Goal: Transaction & Acquisition: Book appointment/travel/reservation

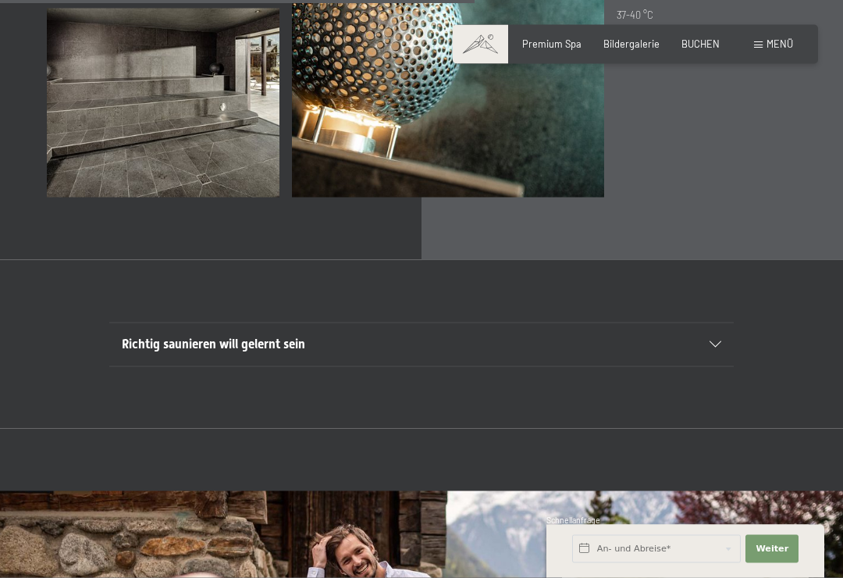
scroll to position [4130, 0]
click at [760, 48] on span at bounding box center [758, 44] width 9 height 7
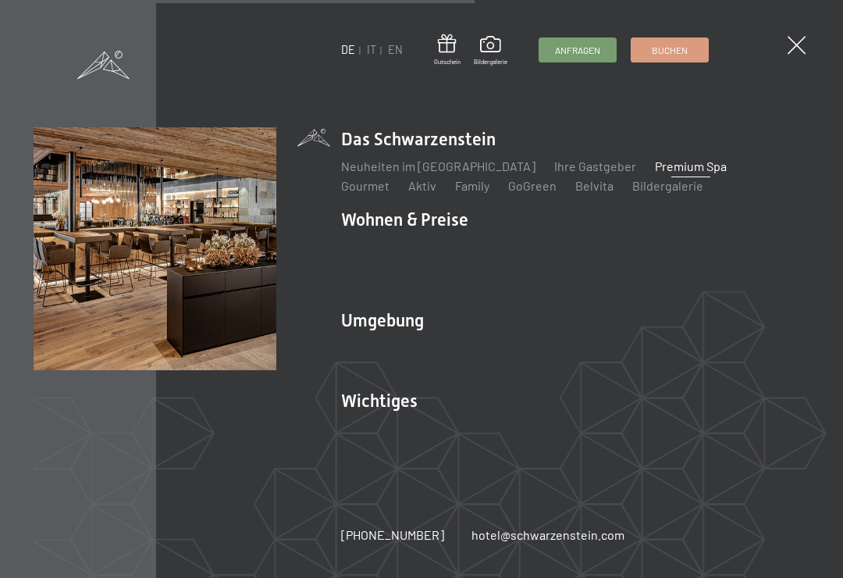
click at [670, 57] on link "Buchen" at bounding box center [670, 49] width 77 height 23
click at [688, 51] on span "Buchen" at bounding box center [670, 50] width 36 height 13
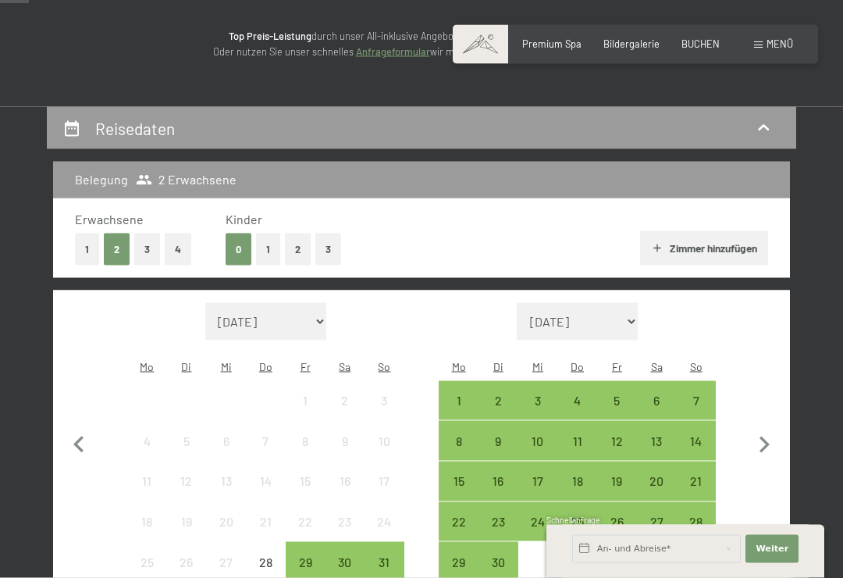
scroll to position [194, 0]
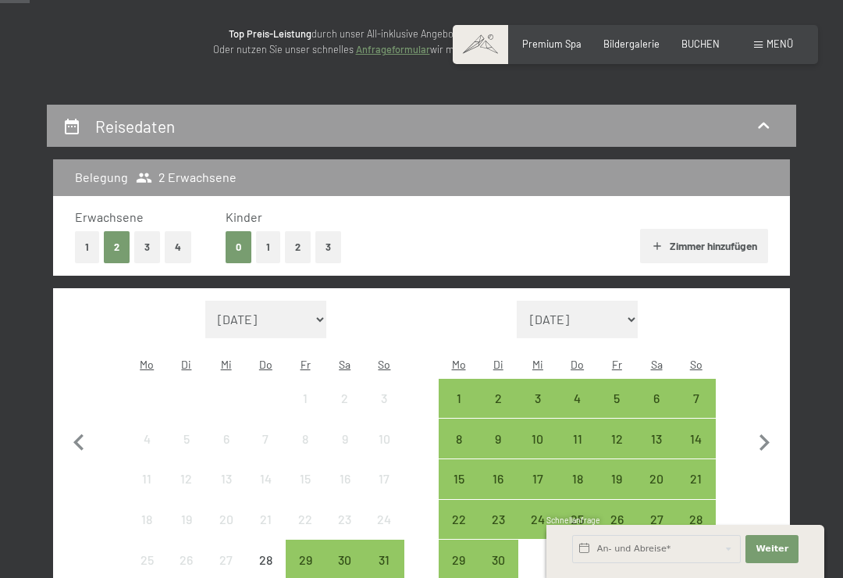
click at [498, 392] on div "2" at bounding box center [498, 410] width 37 height 37
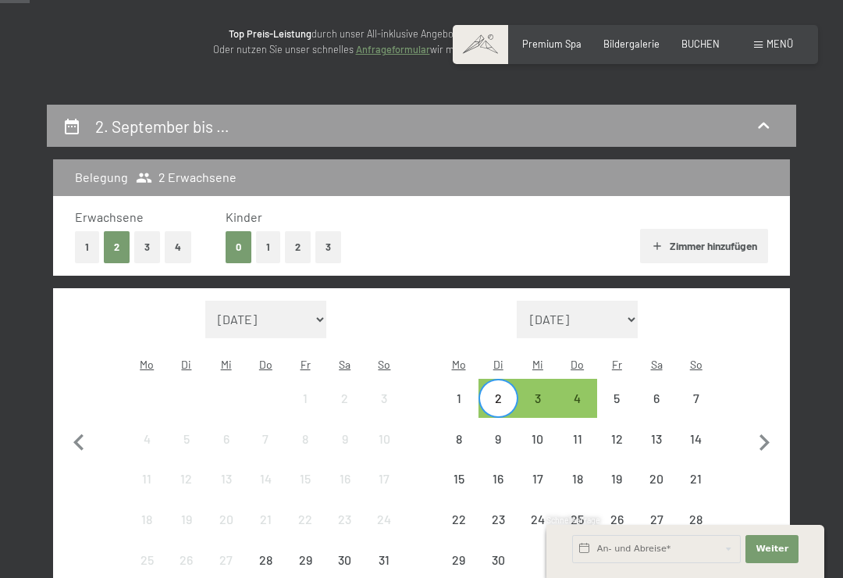
click at [653, 392] on div "6" at bounding box center [657, 410] width 37 height 37
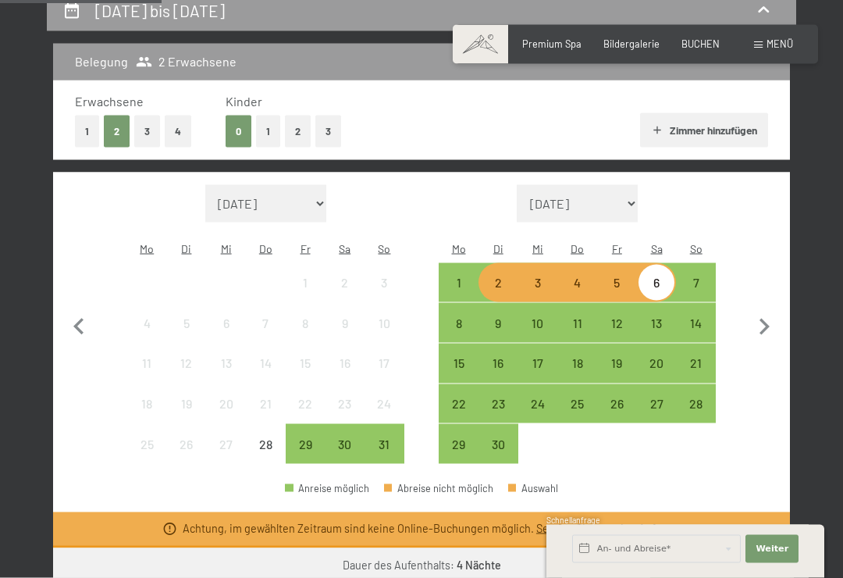
scroll to position [311, 0]
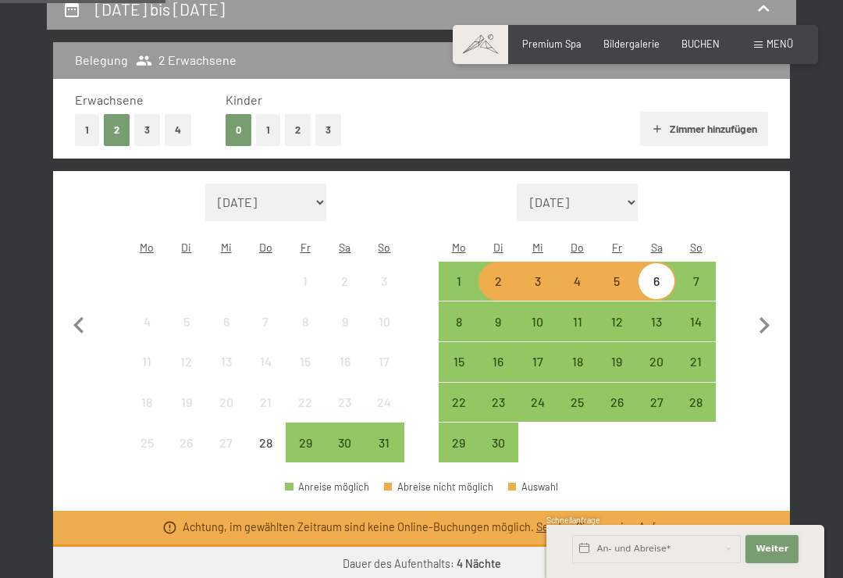
click at [778, 555] on span "Weiter" at bounding box center [772, 549] width 33 height 12
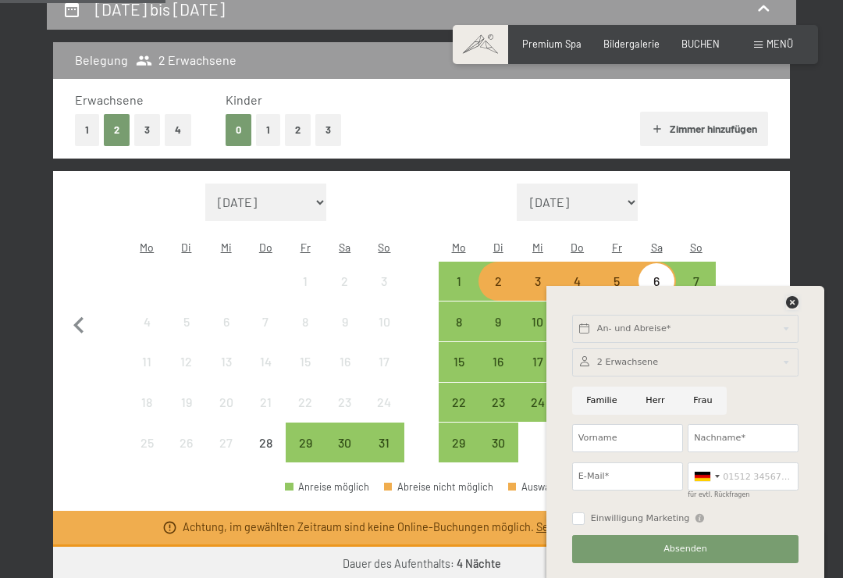
click at [796, 310] on div at bounding box center [792, 303] width 12 height 14
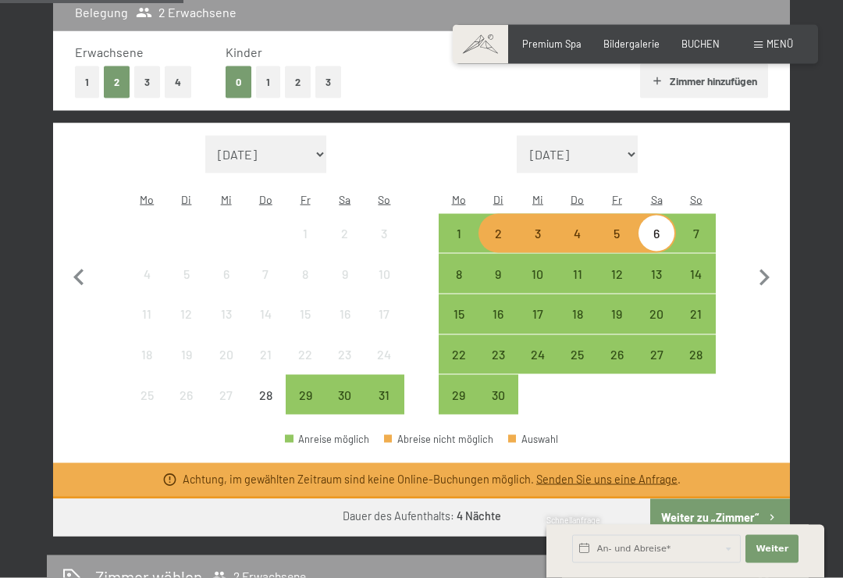
scroll to position [363, 0]
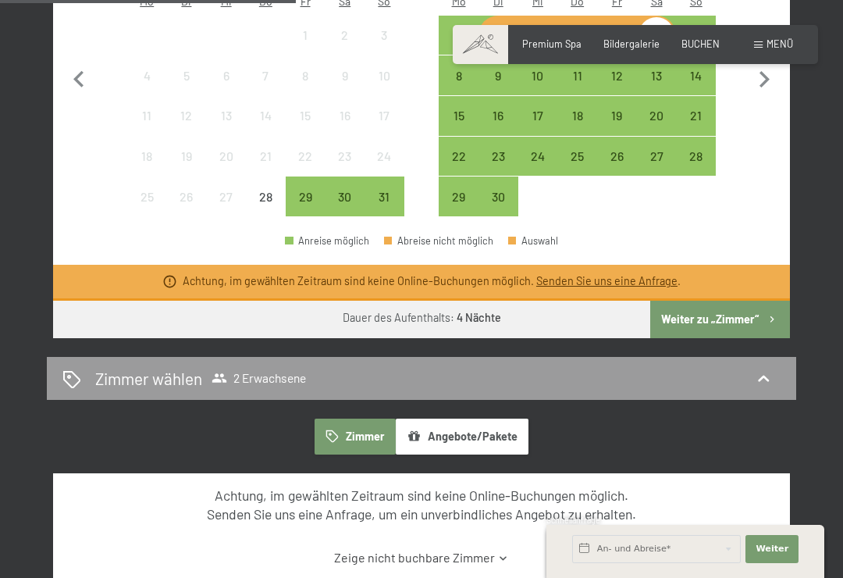
click at [753, 304] on button "Weiter zu „Zimmer“" at bounding box center [720, 319] width 140 height 37
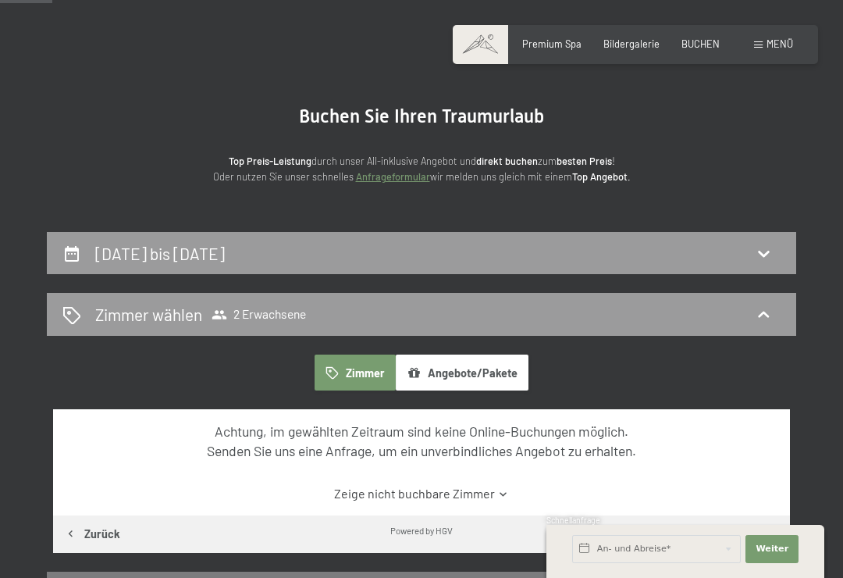
scroll to position [0, 0]
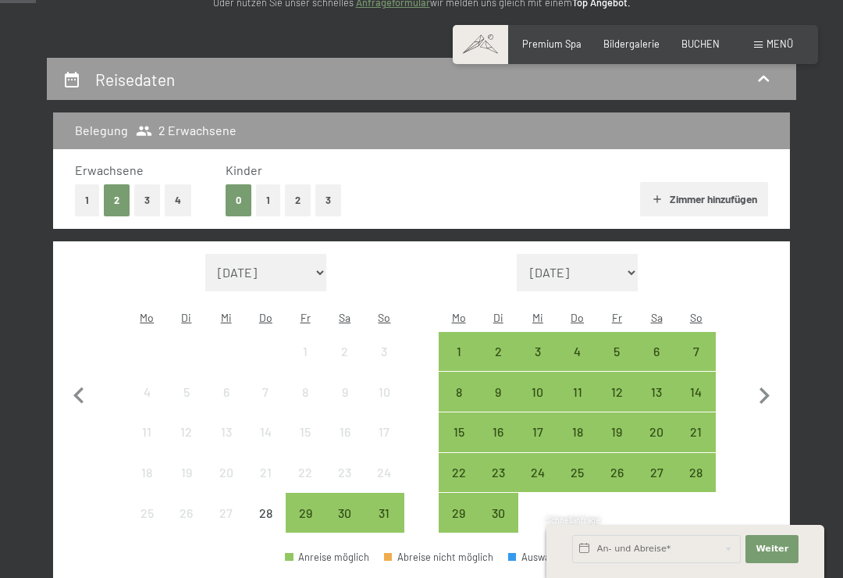
scroll to position [244, 0]
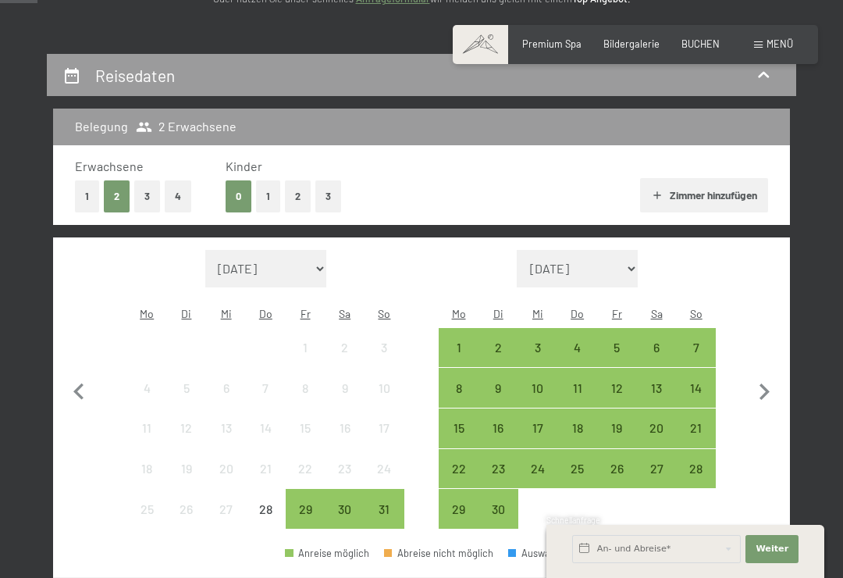
click at [758, 394] on icon "button" at bounding box center [764, 392] width 33 height 33
select select "[DATE]"
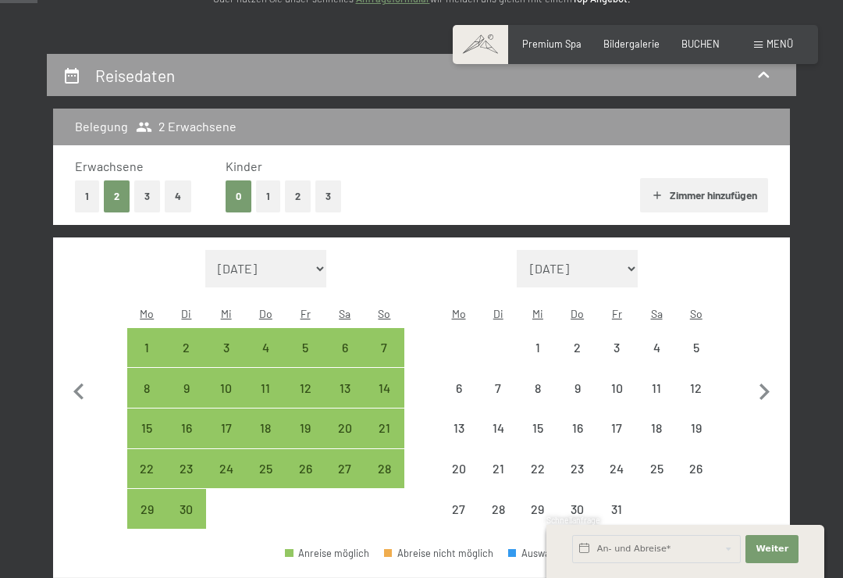
select select "[DATE]"
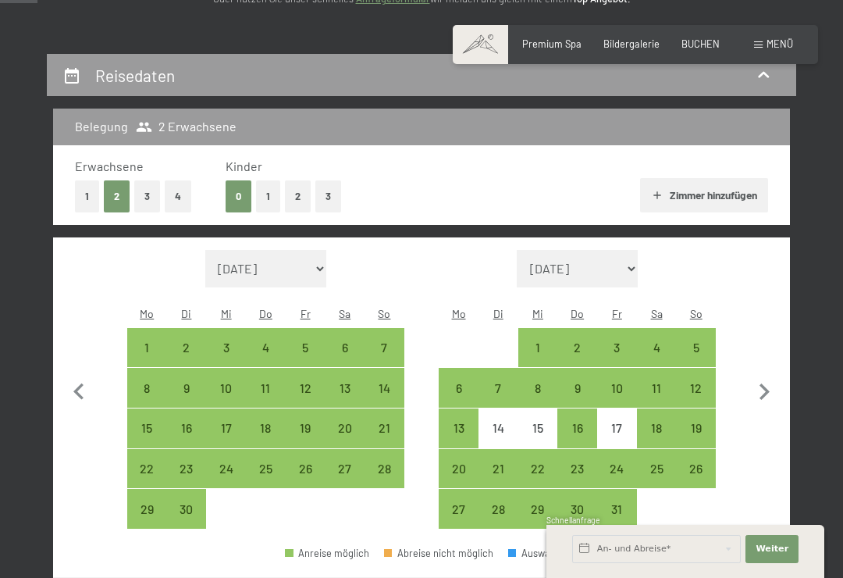
click at [347, 422] on div "20" at bounding box center [344, 440] width 37 height 37
select select "[DATE]"
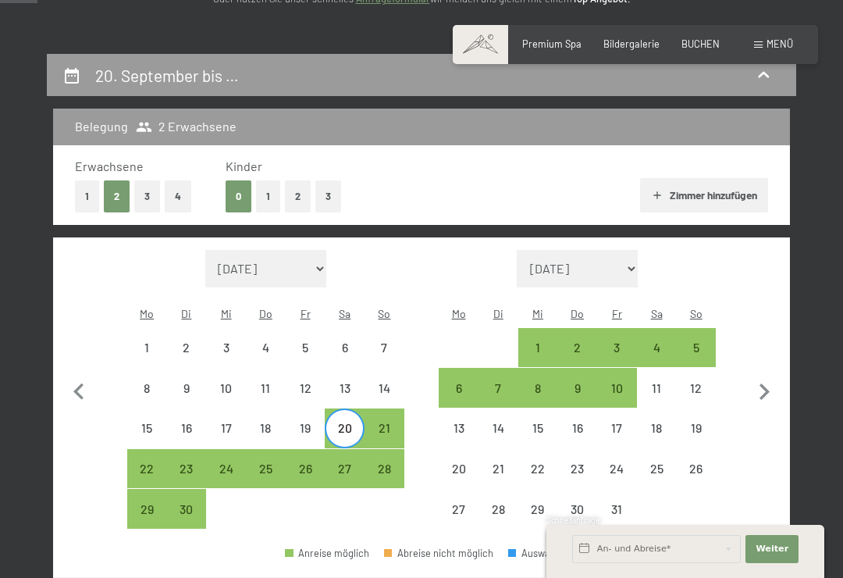
click at [225, 462] on div "24" at bounding box center [226, 480] width 37 height 37
select select "[DATE]"
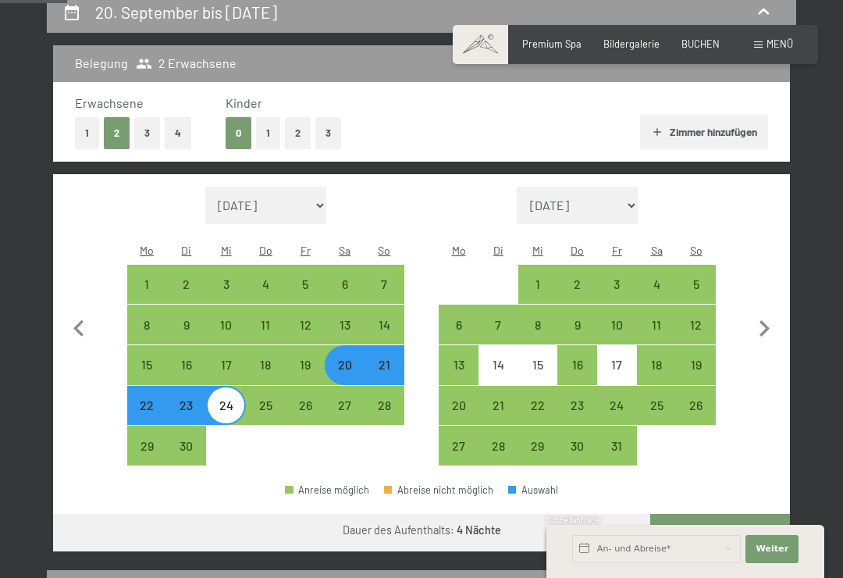
click at [736, 514] on button "Weiter zu „Zimmer“" at bounding box center [720, 532] width 140 height 37
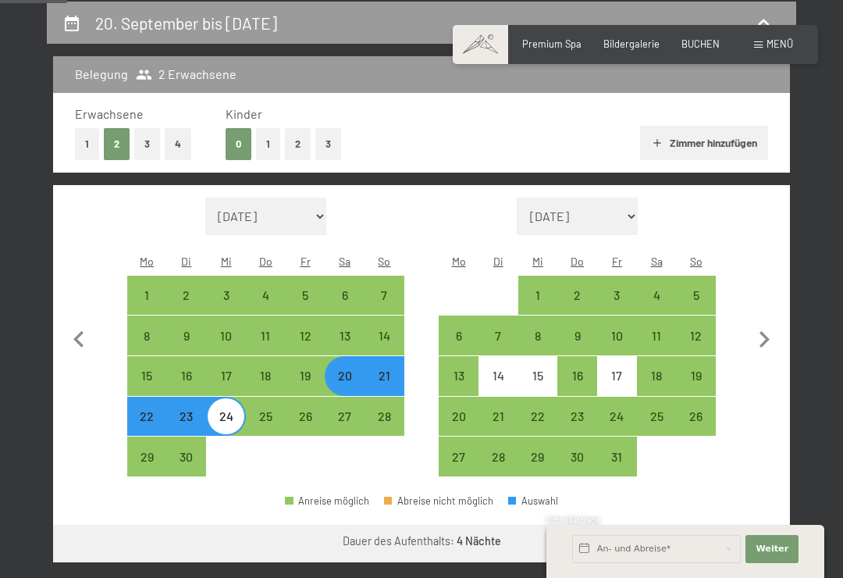
select select "[DATE]"
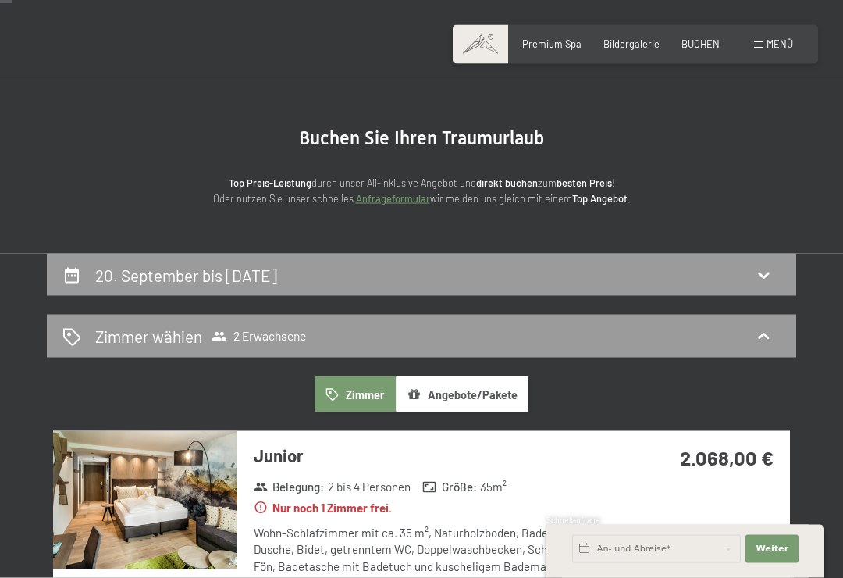
scroll to position [35, 0]
